Goal: Information Seeking & Learning: Learn about a topic

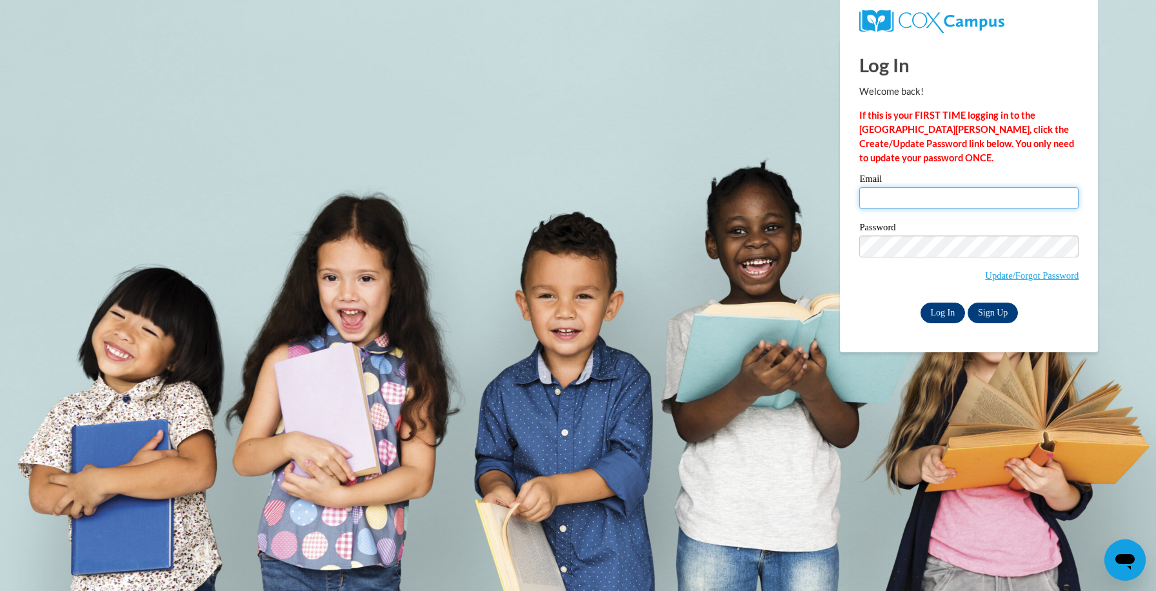
type input "jhucks@chattahoocheechristian.org"
click at [940, 312] on input "Log In" at bounding box center [943, 313] width 45 height 21
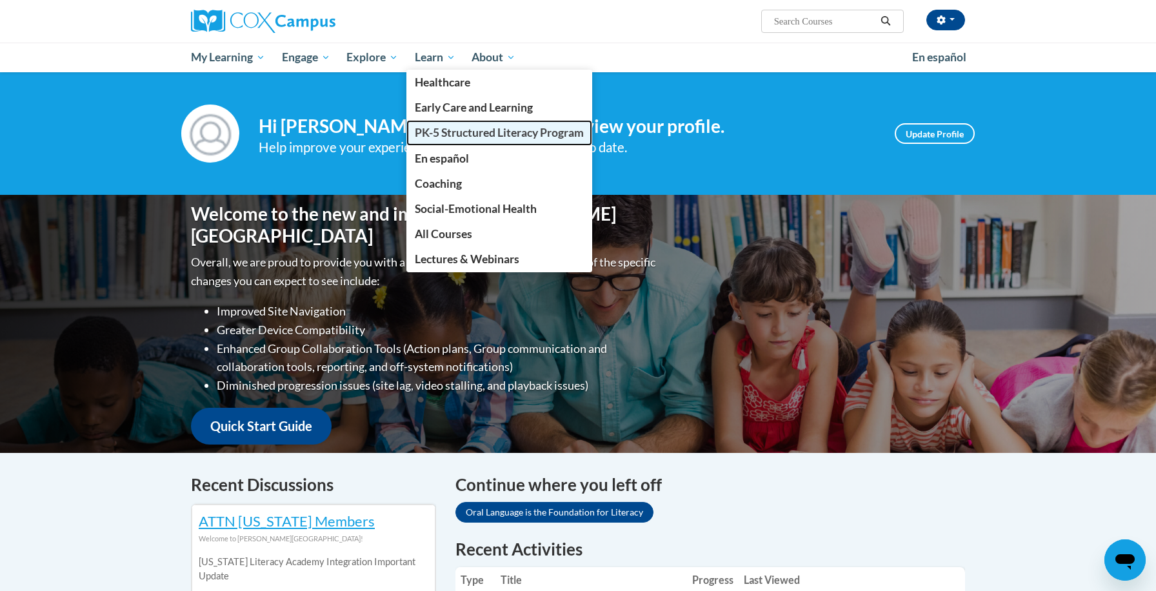
click at [436, 141] on link "PK-5 Structured Literacy Program" at bounding box center [500, 132] width 186 height 25
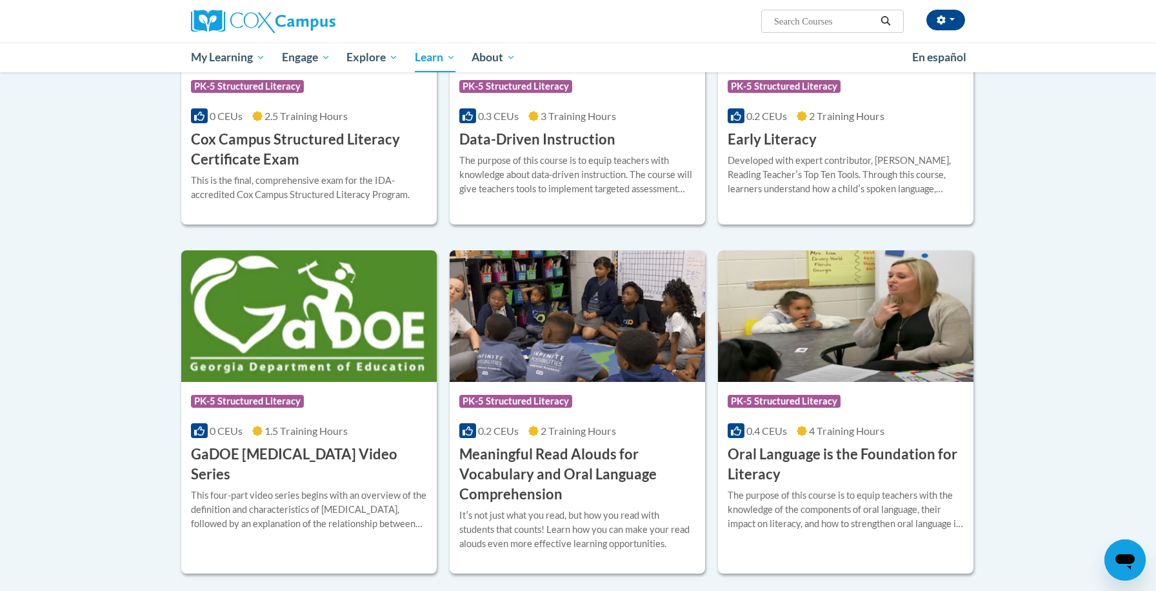
scroll to position [568, 0]
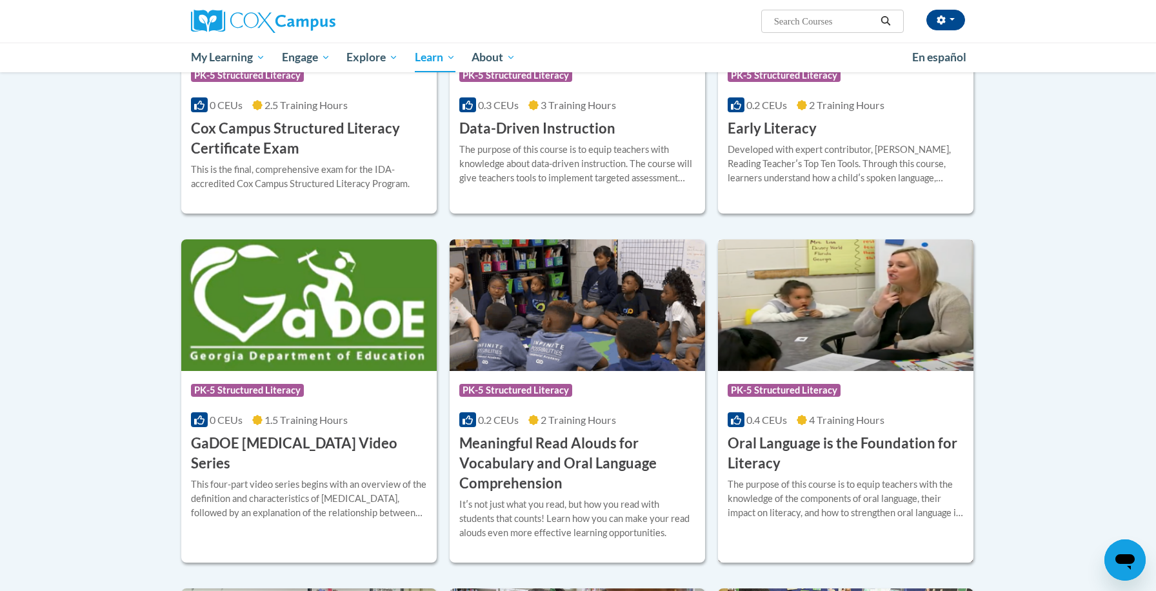
click at [855, 361] on img at bounding box center [846, 305] width 256 height 132
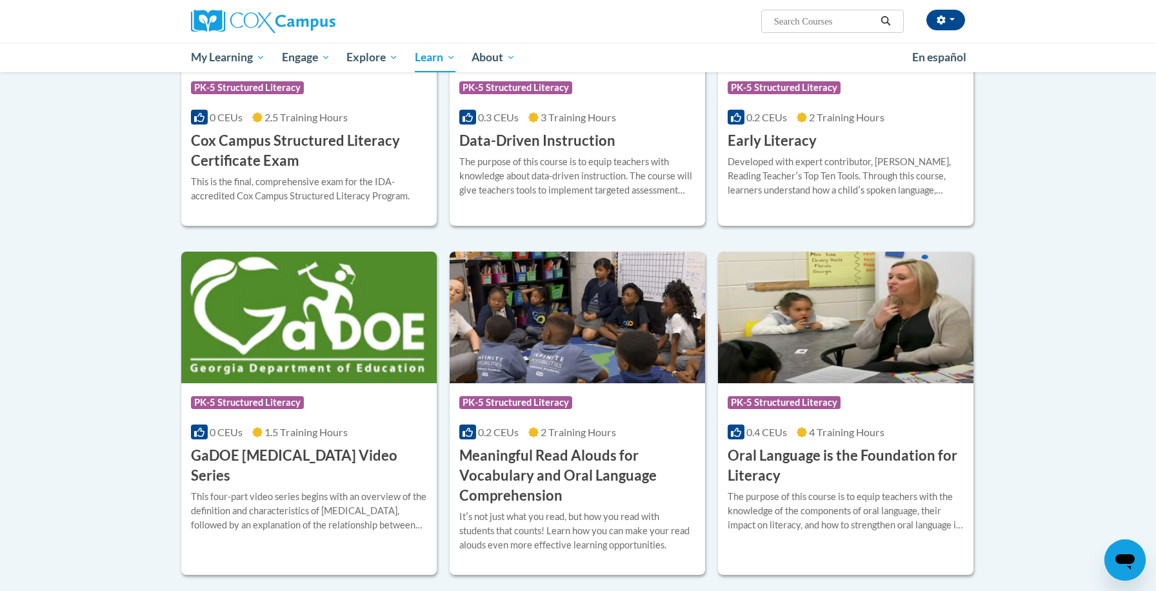
scroll to position [589, 0]
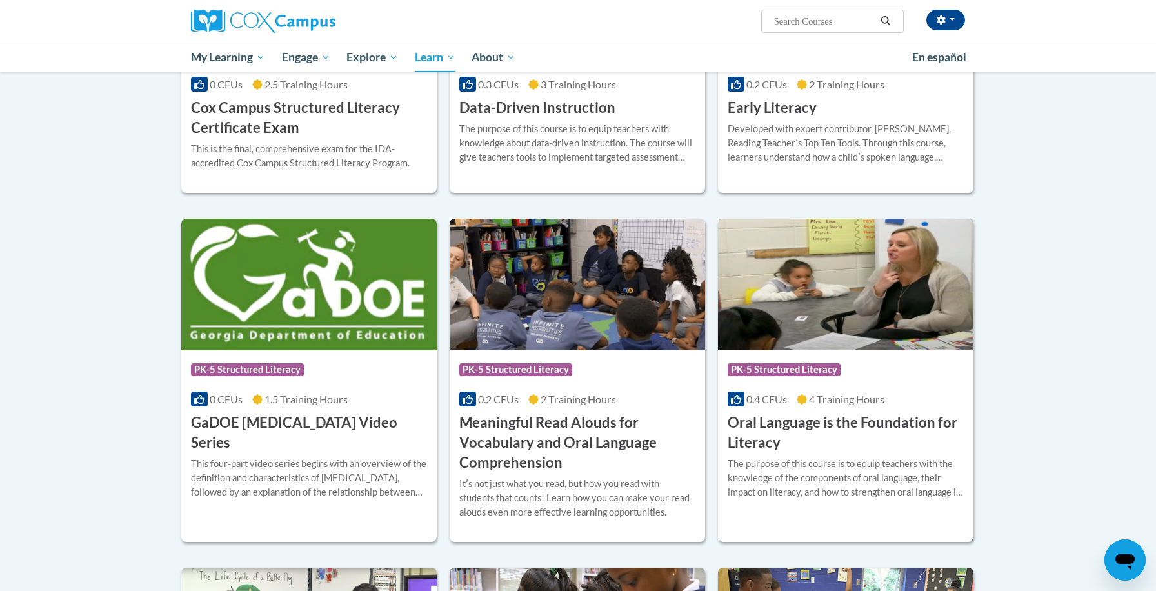
click at [832, 326] on img at bounding box center [846, 285] width 256 height 132
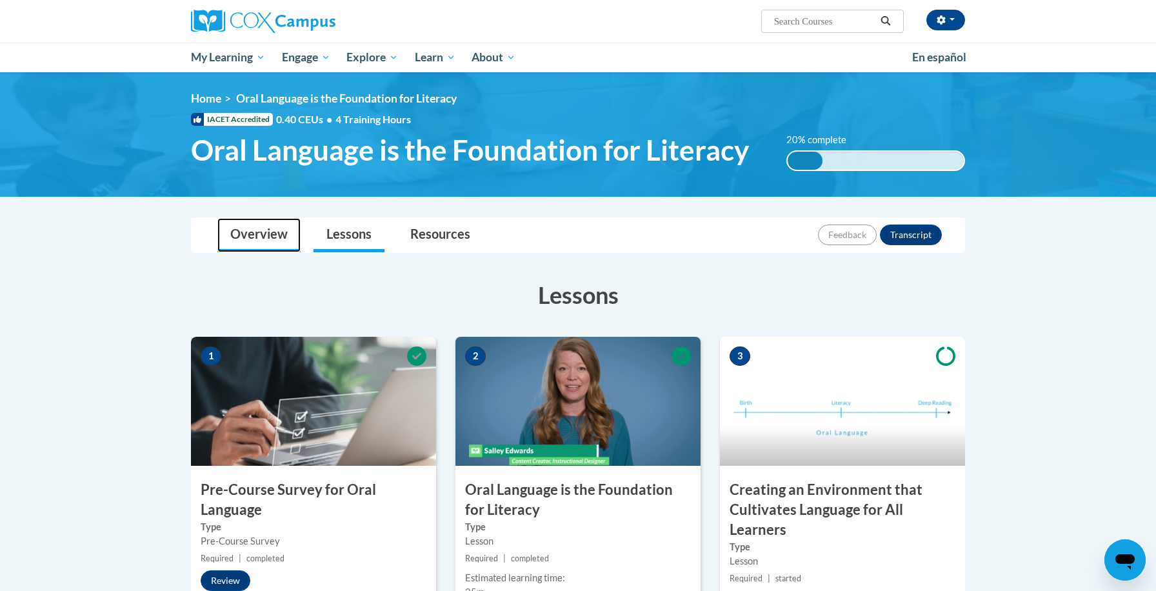
click at [254, 239] on link "Overview" at bounding box center [258, 235] width 83 height 34
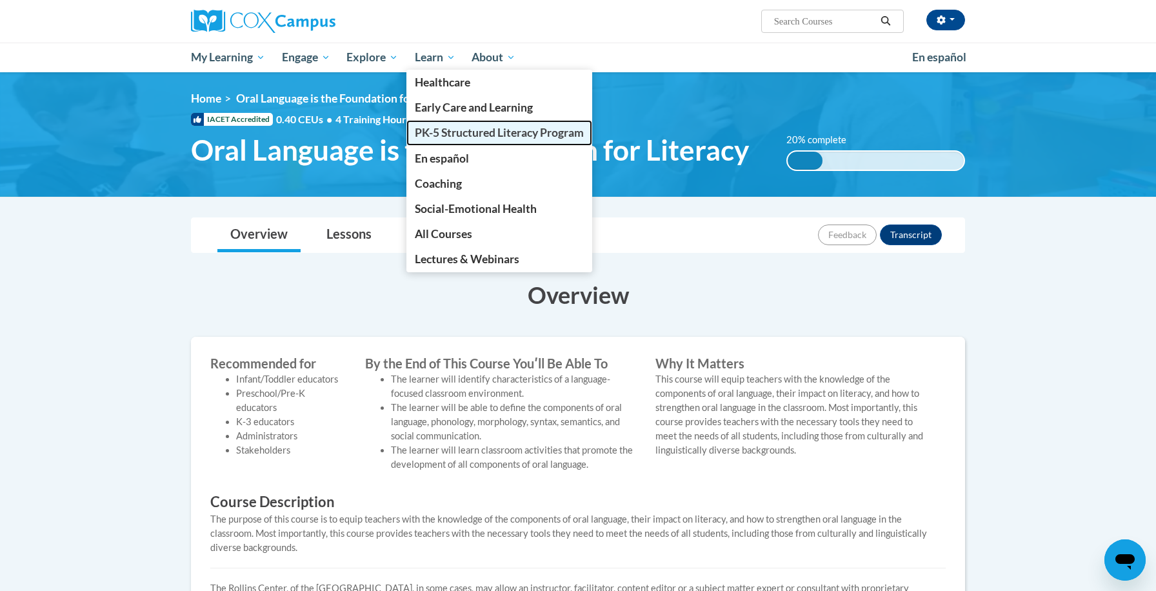
click at [447, 136] on span "PK-5 Structured Literacy Program" at bounding box center [499, 133] width 169 height 14
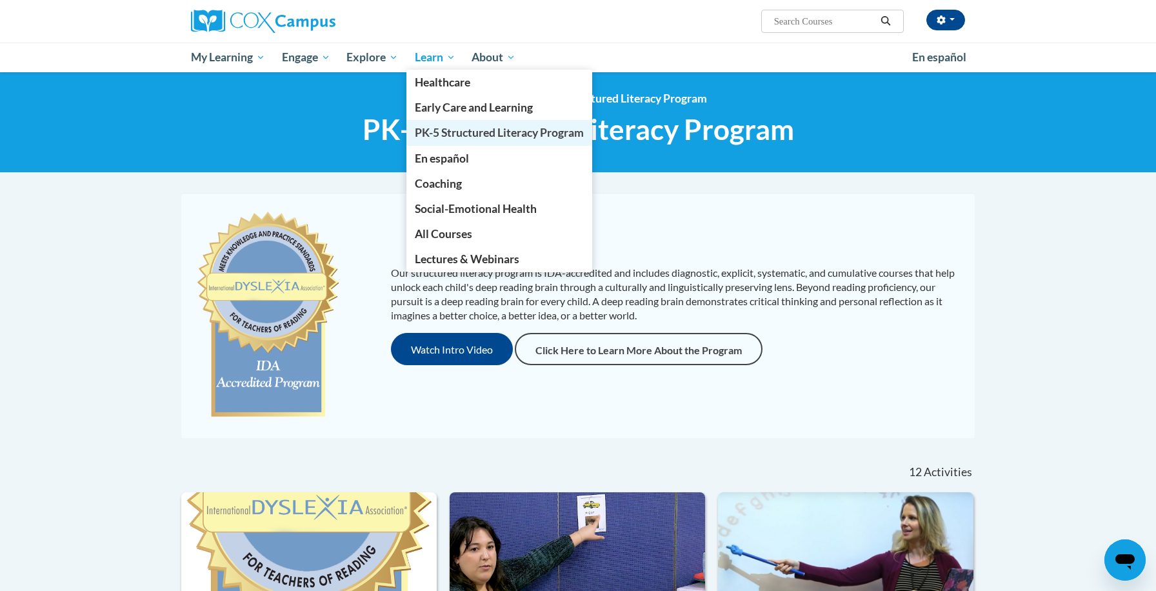
click at [467, 132] on span "PK-5 Structured Literacy Program" at bounding box center [499, 133] width 169 height 14
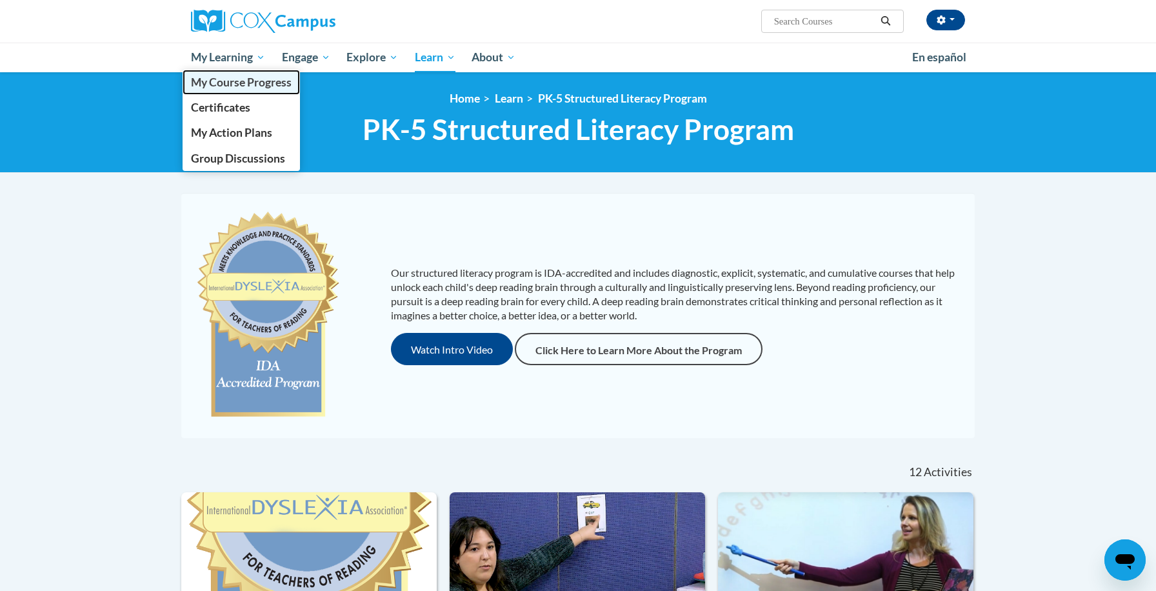
click at [236, 86] on span "My Course Progress" at bounding box center [241, 83] width 101 height 14
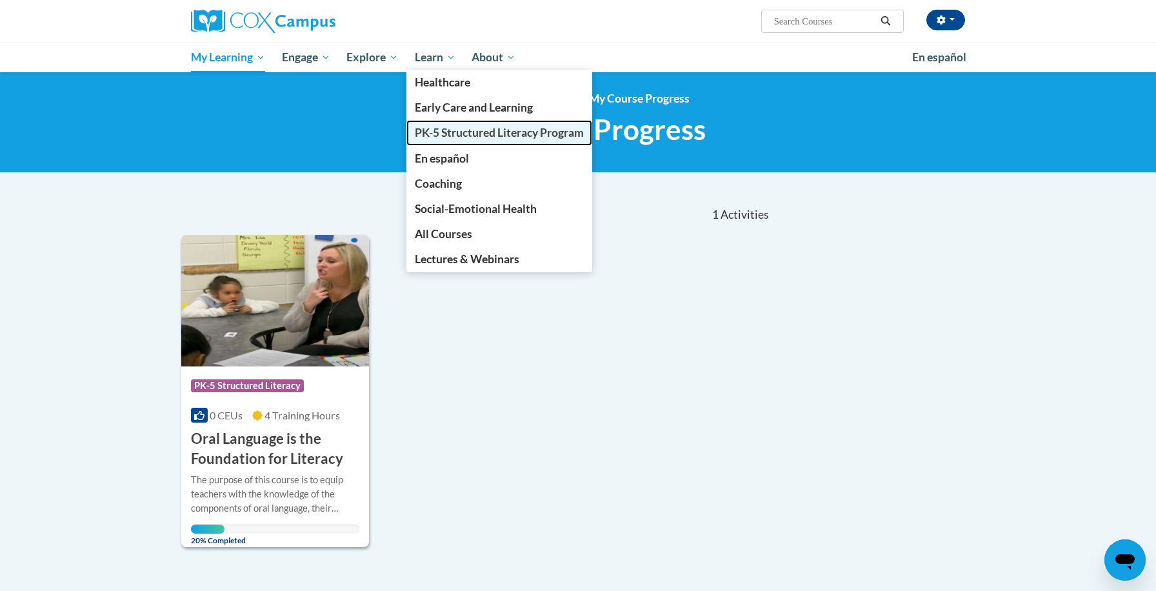
click at [474, 133] on span "PK-5 Structured Literacy Program" at bounding box center [499, 133] width 169 height 14
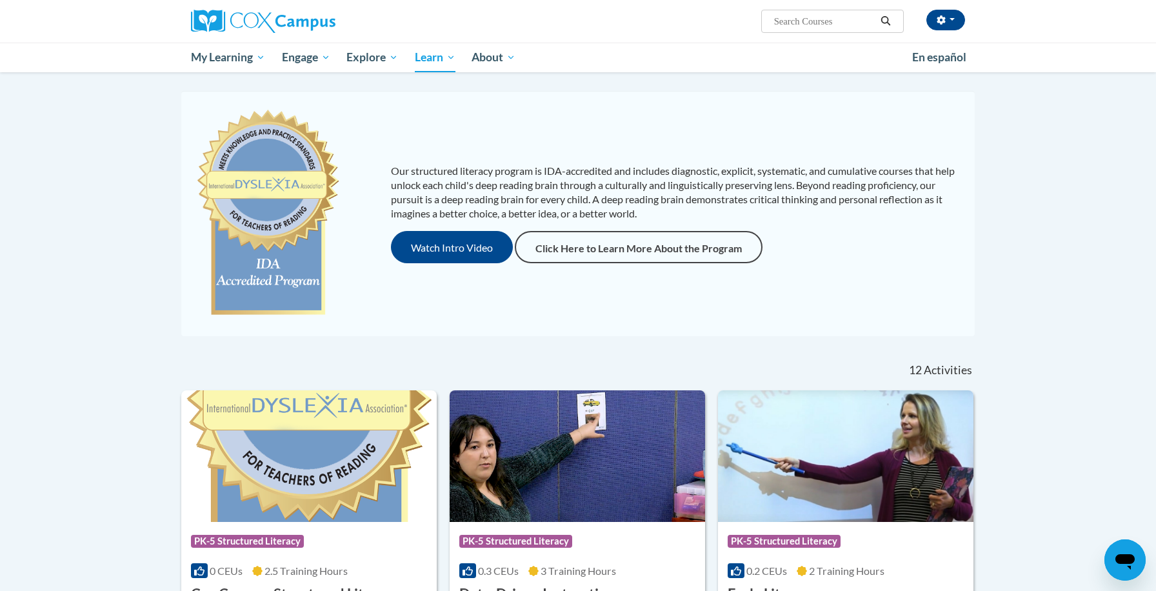
scroll to position [131, 0]
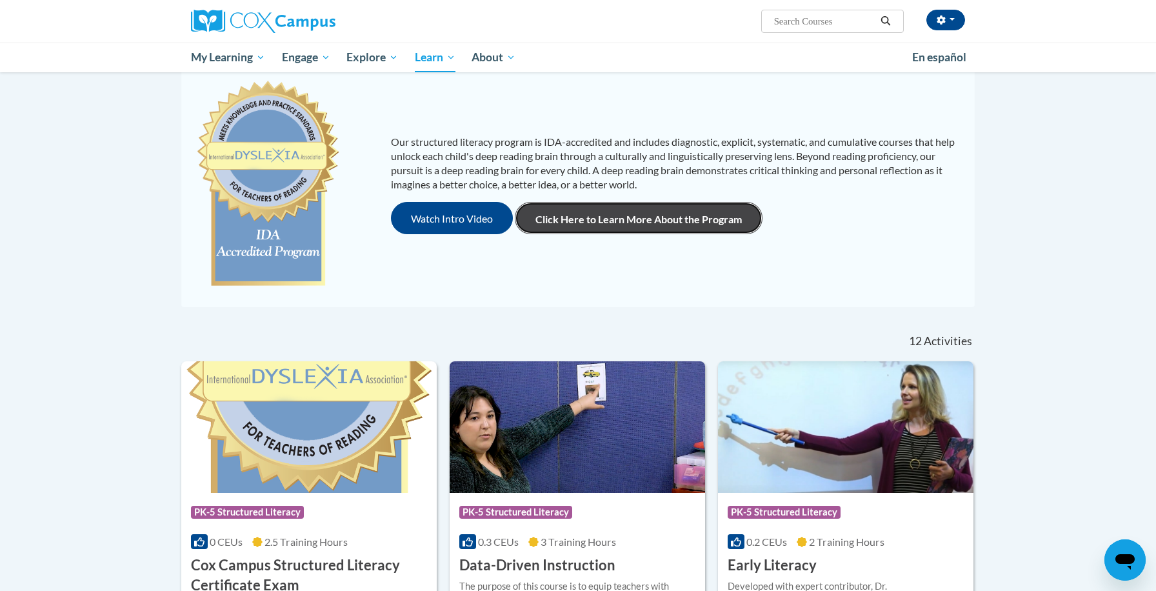
click at [622, 220] on link "Click Here to Learn More About the Program" at bounding box center [639, 218] width 248 height 32
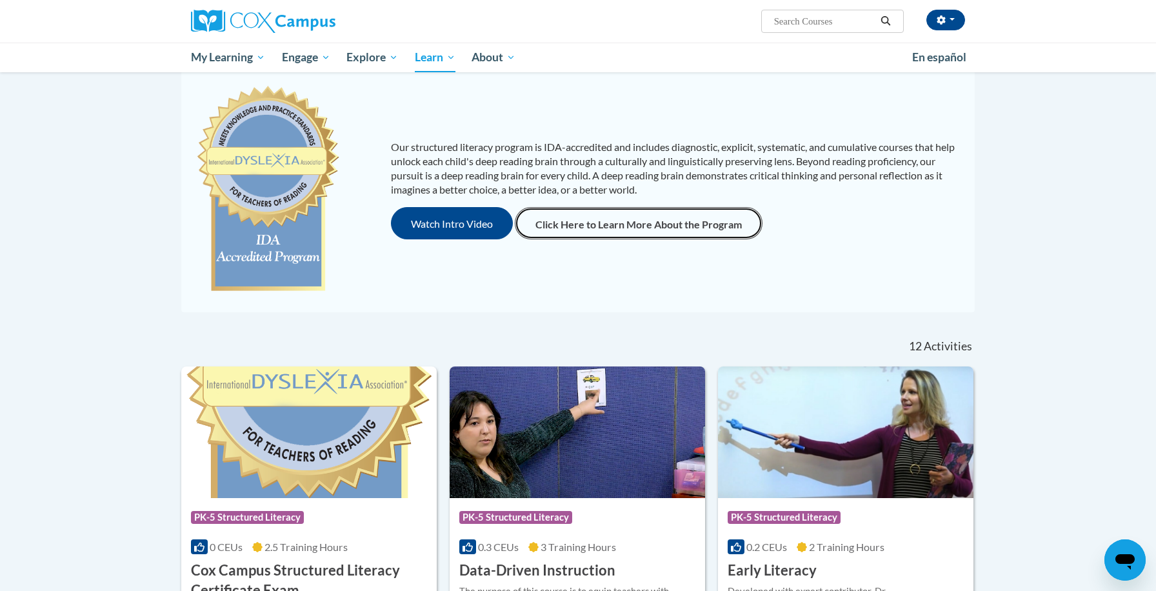
scroll to position [0, 0]
